Goal: Information Seeking & Learning: Find contact information

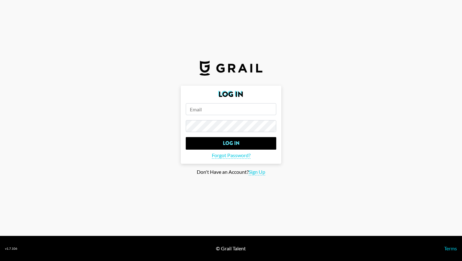
click at [219, 104] on input "email" at bounding box center [231, 109] width 91 height 12
click at [258, 171] on span "Sign Up" at bounding box center [257, 172] width 17 height 7
type input "Sign Up"
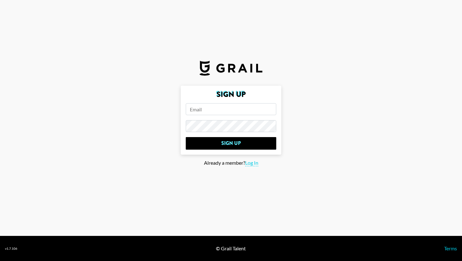
click at [232, 110] on input "email" at bounding box center [231, 109] width 91 height 12
type input "S"
type input "Tamika@dittomusic.com"
click at [186, 137] on input "Sign Up" at bounding box center [231, 143] width 91 height 13
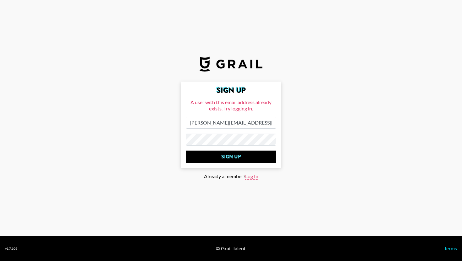
click at [249, 175] on span "Log In" at bounding box center [251, 176] width 13 height 7
type input "Log In"
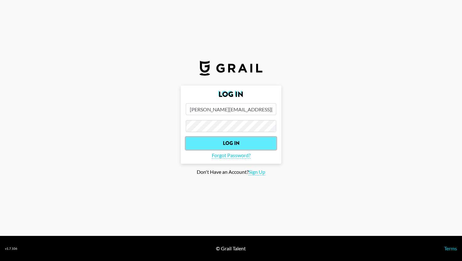
click at [233, 140] on input "Log In" at bounding box center [231, 143] width 91 height 13
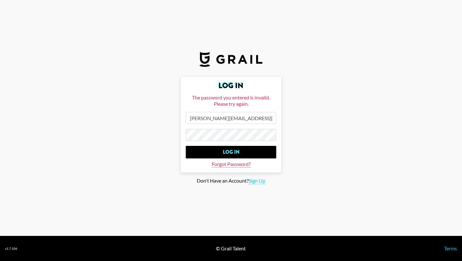
click at [230, 165] on span "Forgot Password?" at bounding box center [231, 164] width 39 height 7
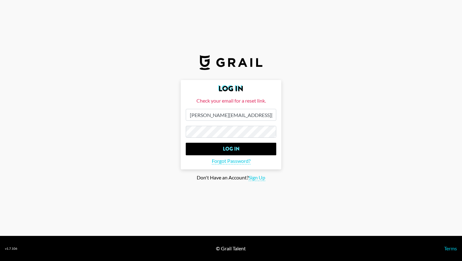
click at [160, 121] on main "Log In Check your email for a reset link. Tamika@dittomusic.com Log In Forgot P…" at bounding box center [231, 130] width 452 height 101
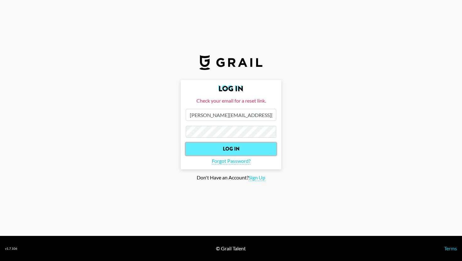
click at [196, 144] on input "Log In" at bounding box center [231, 149] width 91 height 13
click at [189, 149] on input "Log In" at bounding box center [231, 149] width 91 height 13
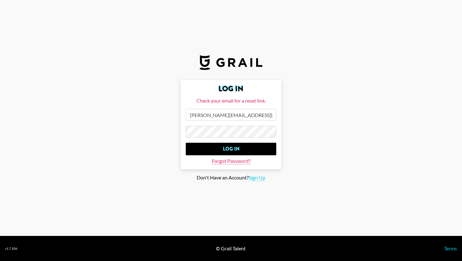
click at [222, 162] on span "Forgot Password?" at bounding box center [231, 161] width 39 height 7
click at [250, 112] on input "Tamika@dittomusic.com" at bounding box center [231, 115] width 91 height 12
click at [253, 113] on input "Tamika@dittomusic.com" at bounding box center [231, 115] width 91 height 12
drag, startPoint x: 253, startPoint y: 113, endPoint x: 163, endPoint y: 113, distance: 89.2
click at [164, 114] on main "Log In Check your email for a reset link. Tamika@dittomusic.com Log In Forgot P…" at bounding box center [231, 130] width 452 height 101
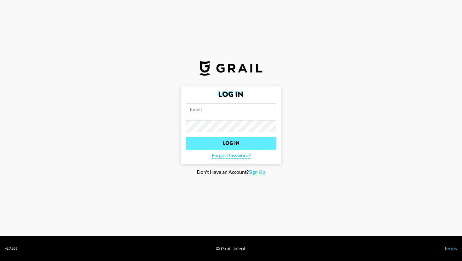
type input "[PERSON_NAME][EMAIL_ADDRESS][DOMAIN_NAME]"
click at [238, 139] on input "Log In" at bounding box center [231, 143] width 91 height 13
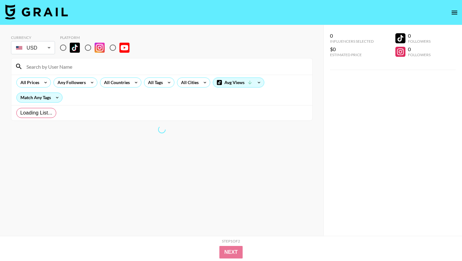
radio input "true"
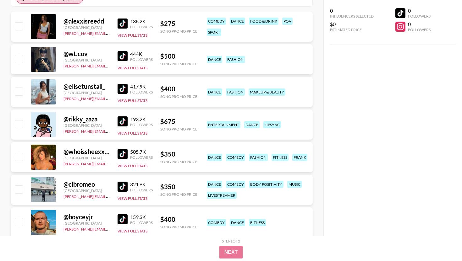
scroll to position [115, 0]
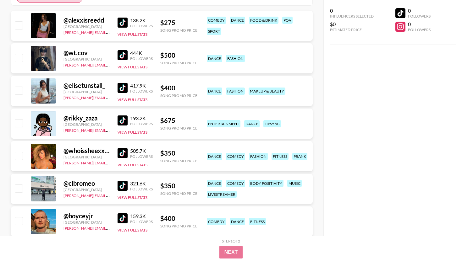
click at [75, 113] on div "@ rikky_zaza United Kingdom cindy.nguyen@grail-talent.com 193.2K Followers View…" at bounding box center [162, 124] width 302 height 30
click at [154, 124] on div "@ rikky_zaza United Kingdom cindy.nguyen@grail-talent.com 193.2K Followers View…" at bounding box center [162, 124] width 302 height 30
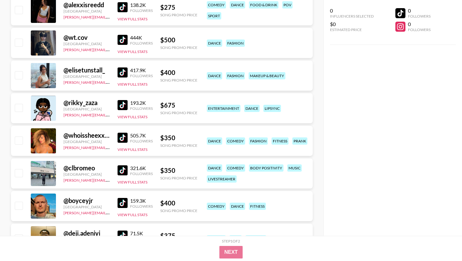
scroll to position [134, 0]
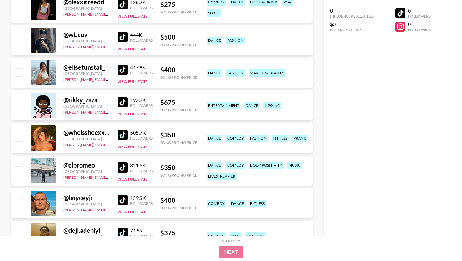
click at [66, 133] on div "@ whoissheexxxxxxx" at bounding box center [86, 133] width 47 height 8
click at [35, 141] on div at bounding box center [43, 138] width 25 height 25
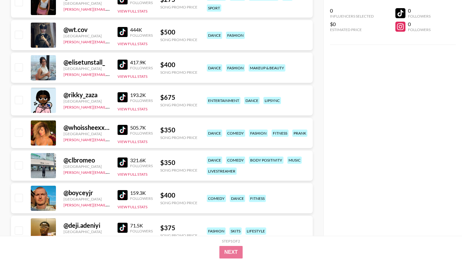
scroll to position [141, 0]
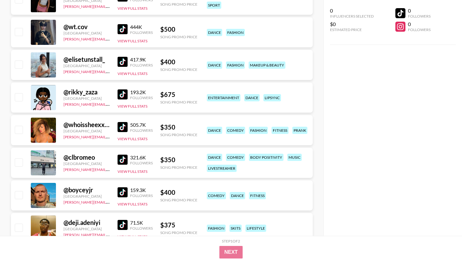
click at [106, 123] on div "@ whoissheexxxxxxx" at bounding box center [86, 125] width 47 height 8
click at [150, 128] on div "Followers" at bounding box center [141, 130] width 23 height 5
click at [93, 136] on link "archie@grail-talent.com" at bounding box center [109, 137] width 93 height 6
click at [88, 123] on div "@ whoissheexxxxxxx" at bounding box center [86, 125] width 47 height 8
click at [86, 126] on div "@ whoissheexxxxxxx" at bounding box center [86, 125] width 47 height 8
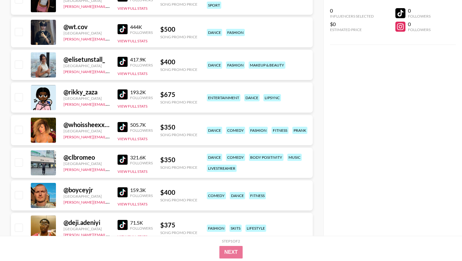
click at [42, 139] on div at bounding box center [43, 130] width 25 height 25
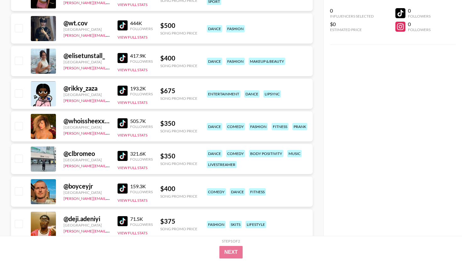
scroll to position [199, 0]
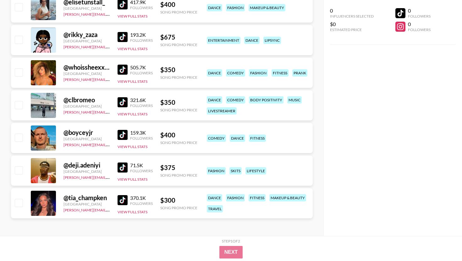
click at [123, 136] on img at bounding box center [123, 135] width 10 height 10
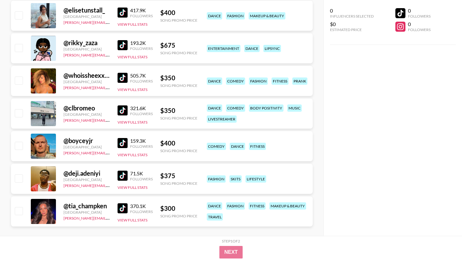
scroll to position [190, 0]
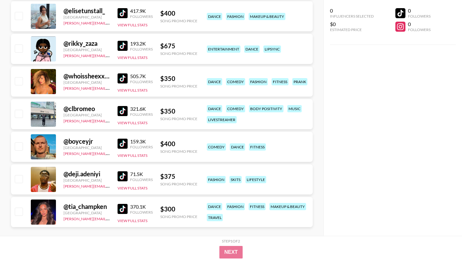
click at [123, 79] on img at bounding box center [123, 79] width 10 height 10
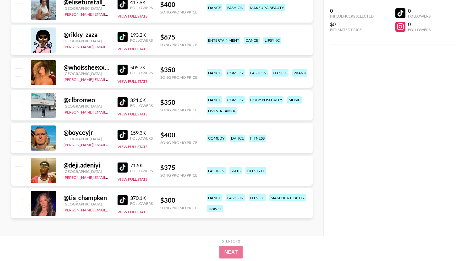
click at [125, 167] on img at bounding box center [123, 168] width 10 height 10
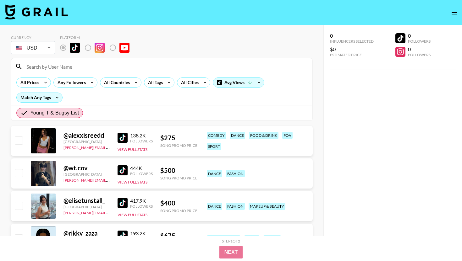
click at [46, 7] on img at bounding box center [36, 11] width 63 height 15
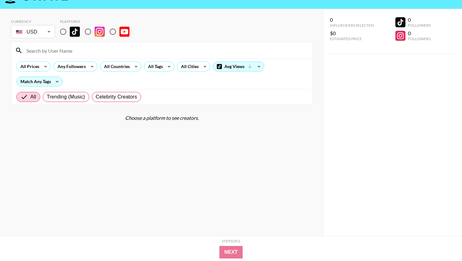
scroll to position [20, 0]
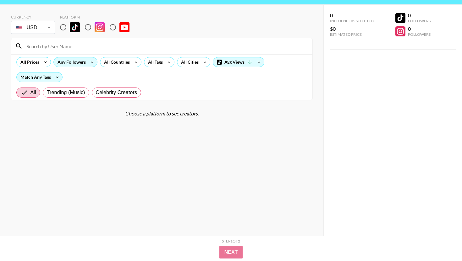
click at [66, 65] on div "Any Followers" at bounding box center [70, 62] width 33 height 9
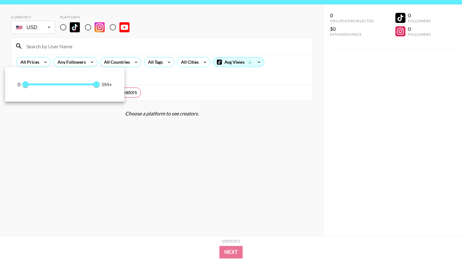
click at [159, 68] on div at bounding box center [231, 130] width 462 height 261
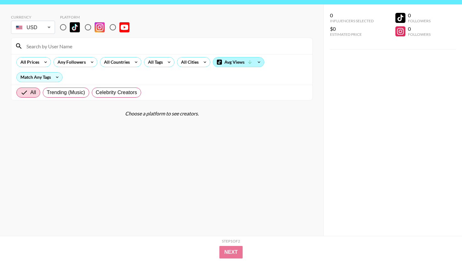
click at [233, 64] on div "Avg Views" at bounding box center [238, 62] width 51 height 9
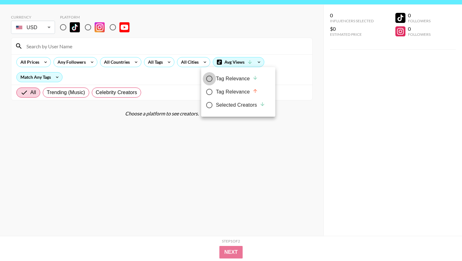
click at [210, 79] on input "Tag Relevance" at bounding box center [209, 78] width 13 height 13
radio input "true"
click at [157, 80] on div at bounding box center [231, 130] width 462 height 261
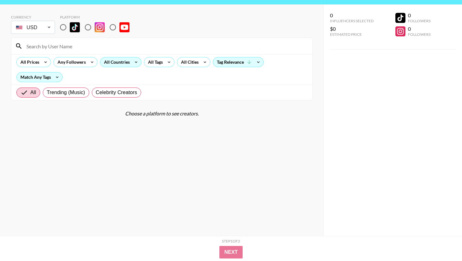
click at [109, 64] on div "All Countries" at bounding box center [115, 62] width 31 height 9
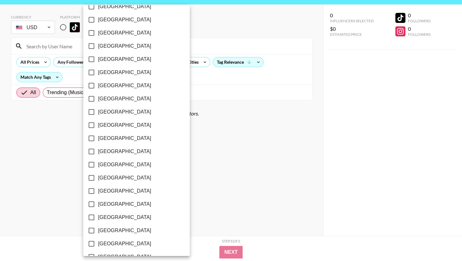
scroll to position [447, 0]
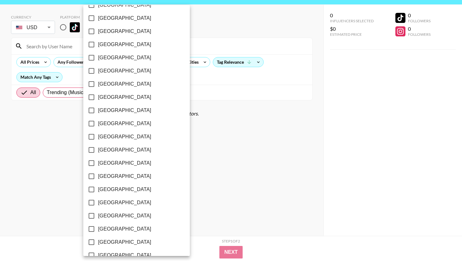
click at [92, 138] on input "South Africa" at bounding box center [91, 136] width 13 height 13
checkbox input "true"
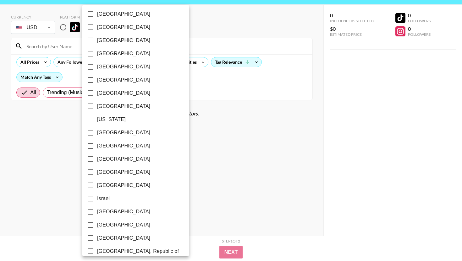
scroll to position [121, 0]
click at [89, 146] on input "Ghana" at bounding box center [90, 146] width 13 height 13
checkbox input "true"
click at [194, 137] on div at bounding box center [231, 130] width 462 height 261
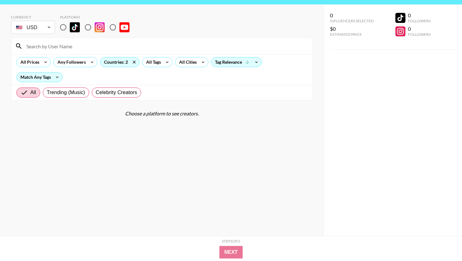
scroll to position [25, 0]
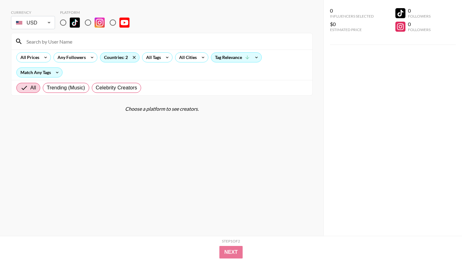
click at [69, 51] on div "All Prices Any Followers Countries: 2 All Tags All Cities Tag Relevance Match A…" at bounding box center [161, 65] width 301 height 30
click at [70, 56] on div "Any Followers" at bounding box center [70, 57] width 33 height 9
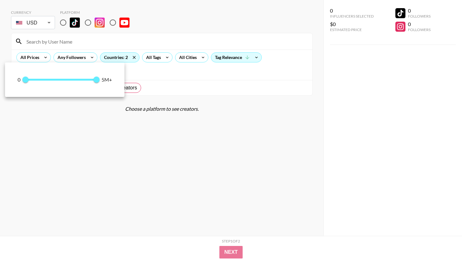
click at [51, 20] on div at bounding box center [231, 130] width 462 height 261
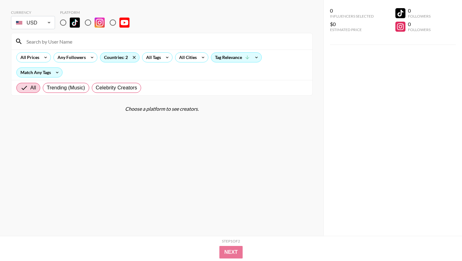
click at [49, 22] on body "Currency USD USD ​ Platform All Prices Any Followers Countries: 2 All Tags All …" at bounding box center [231, 118] width 462 height 287
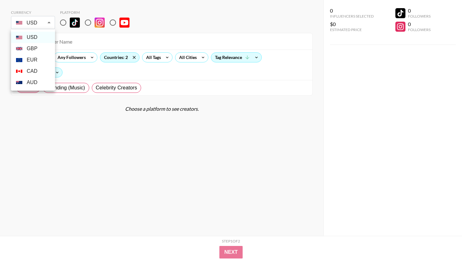
click at [40, 51] on li "GBP" at bounding box center [33, 48] width 44 height 11
type input "GBP"
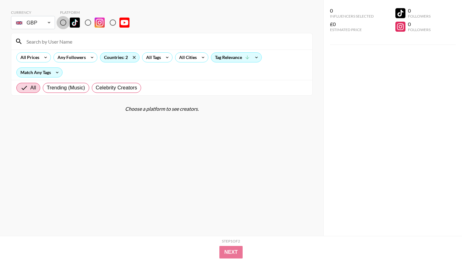
click at [58, 23] on input "radio" at bounding box center [63, 22] width 13 height 13
radio input "true"
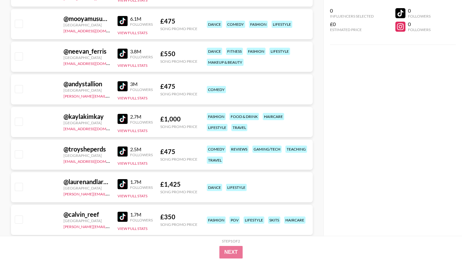
scroll to position [184, 0]
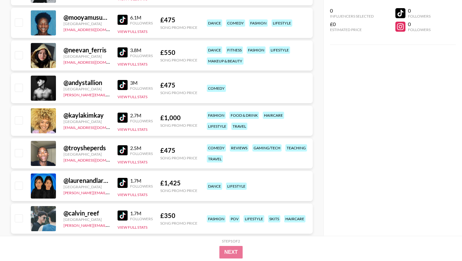
click at [122, 178] on img at bounding box center [123, 183] width 10 height 10
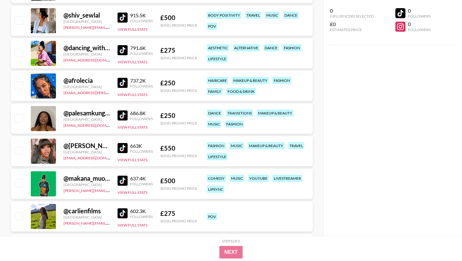
scroll to position [647, 0]
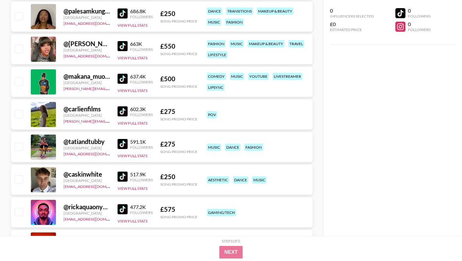
click at [117, 144] on div "@ tatiandtubby South Africa okeayodele@grail-talent.com 591.1K Followers View F…" at bounding box center [162, 147] width 302 height 30
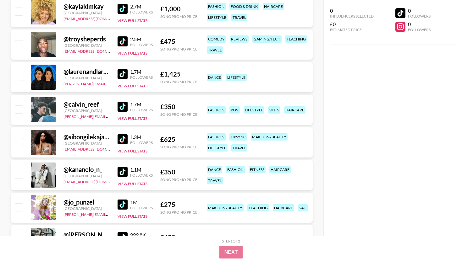
scroll to position [0, 0]
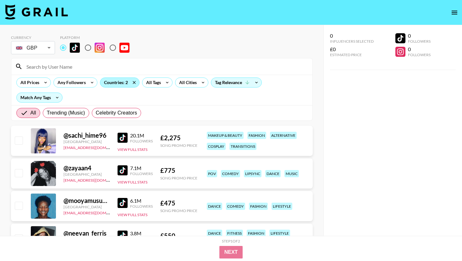
click at [113, 82] on div "Countries: 2" at bounding box center [119, 82] width 39 height 9
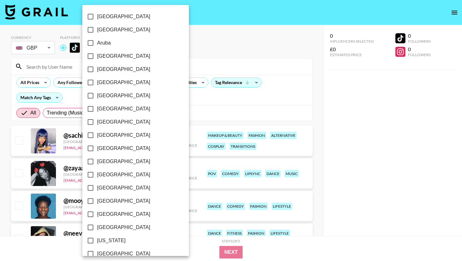
scroll to position [471, 0]
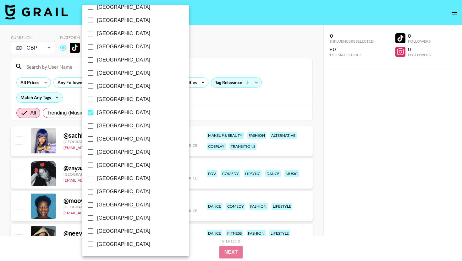
click at [93, 114] on input "South Africa" at bounding box center [90, 112] width 13 height 13
checkbox input "false"
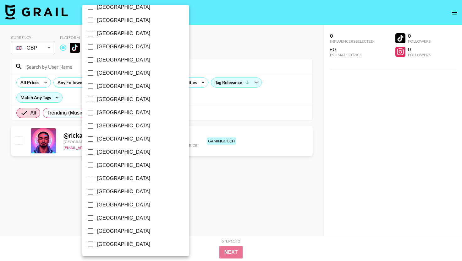
click at [167, 99] on div at bounding box center [231, 130] width 462 height 261
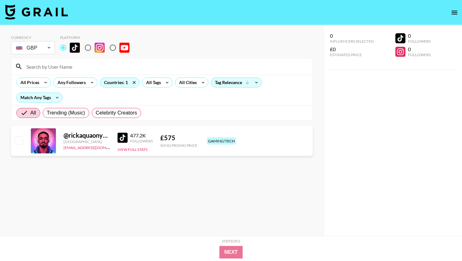
click at [123, 138] on img at bounding box center [123, 138] width 10 height 10
click at [107, 81] on div "Countries: 1" at bounding box center [119, 82] width 39 height 9
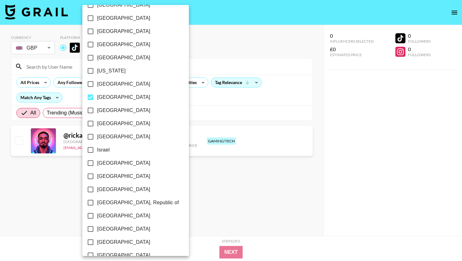
scroll to position [140, 0]
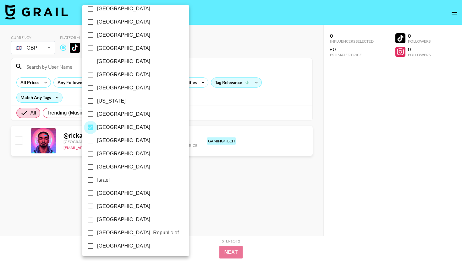
click at [89, 124] on input "Ghana" at bounding box center [90, 127] width 13 height 13
checkbox input "false"
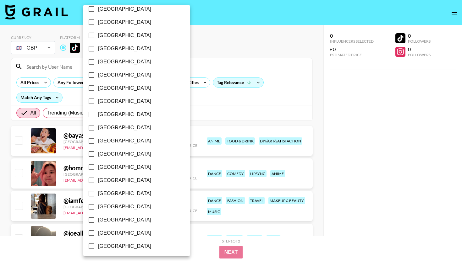
scroll to position [379, 0]
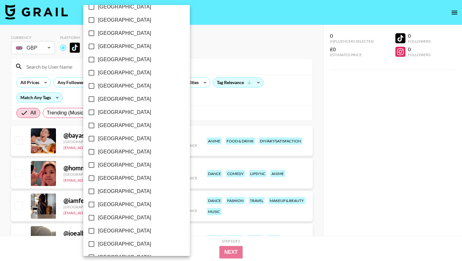
click at [93, 69] on input "Nigeria" at bounding box center [91, 72] width 13 height 13
checkbox input "true"
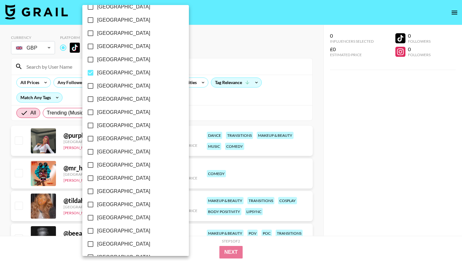
click at [159, 101] on div at bounding box center [231, 130] width 462 height 261
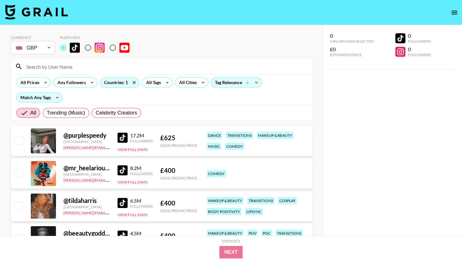
click at [124, 133] on img at bounding box center [123, 138] width 10 height 10
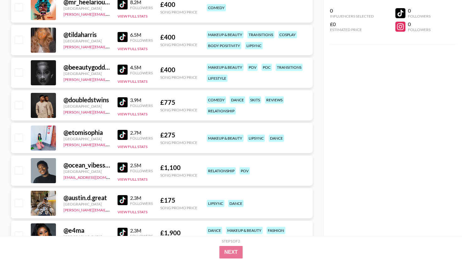
scroll to position [167, 0]
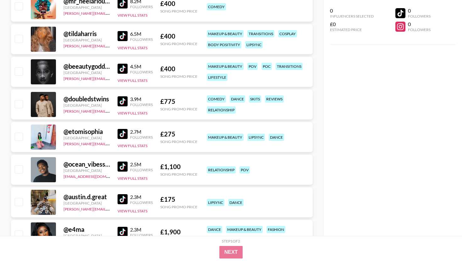
click at [116, 131] on div "@ etomisophia Nigeria peter@grail-talent.com 2.7M Followers View Full Stats £ 2…" at bounding box center [162, 137] width 302 height 30
click at [124, 133] on img at bounding box center [123, 134] width 10 height 10
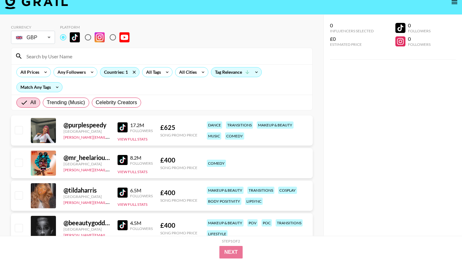
scroll to position [0, 0]
